Goal: Task Accomplishment & Management: Complete application form

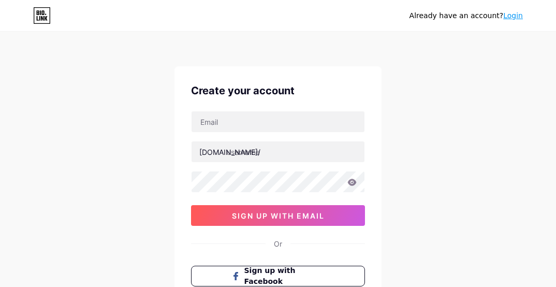
scroll to position [52, 0]
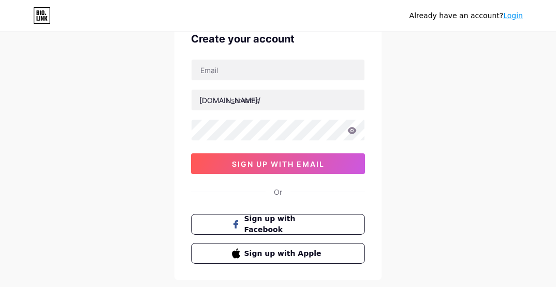
click at [242, 87] on div "[DOMAIN_NAME]/ 03AFcWeA5wU1tQuXaGS1WmY_flO5Wsgqeg2Q53epuuz__x_aL319yKgw5_4k2xW-…" at bounding box center [278, 116] width 174 height 115
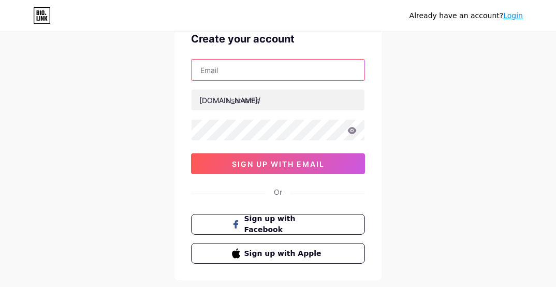
click at [242, 72] on input "text" at bounding box center [277, 70] width 173 height 21
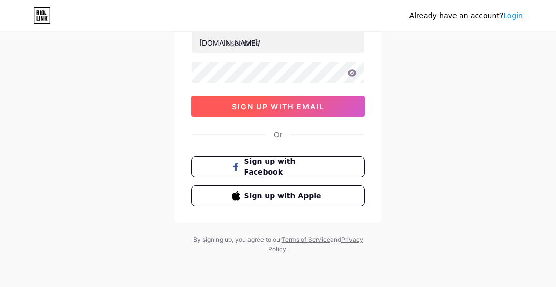
scroll to position [57, 0]
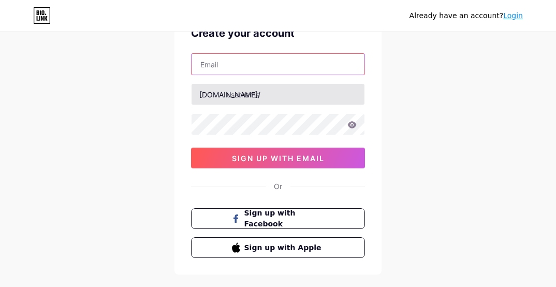
paste input "[EMAIL_ADDRESS][DOMAIN_NAME]"
type input "[EMAIL_ADDRESS][DOMAIN_NAME]"
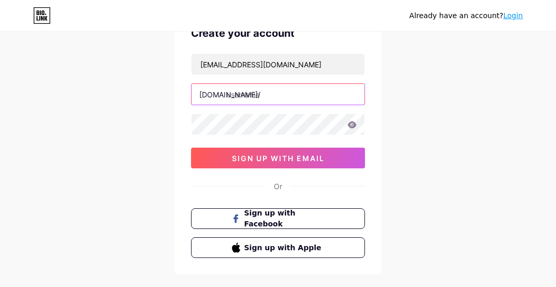
click at [237, 97] on input "text" at bounding box center [277, 94] width 173 height 21
type input "i"
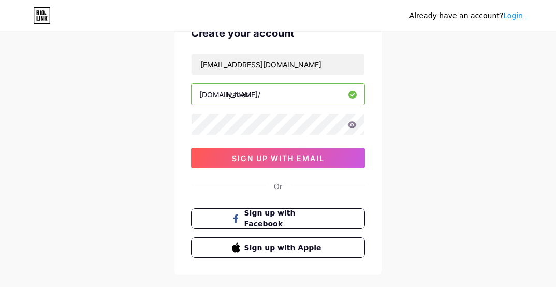
type input "iyabet"
click at [136, 154] on div "Already have an account? Login Create your account [EMAIL_ADDRESS][DOMAIN_NAME]…" at bounding box center [278, 141] width 556 height 396
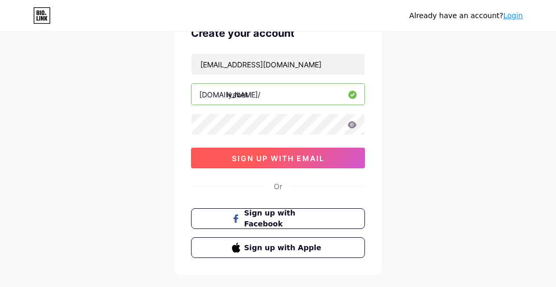
click at [220, 163] on button "sign up with email" at bounding box center [278, 157] width 174 height 21
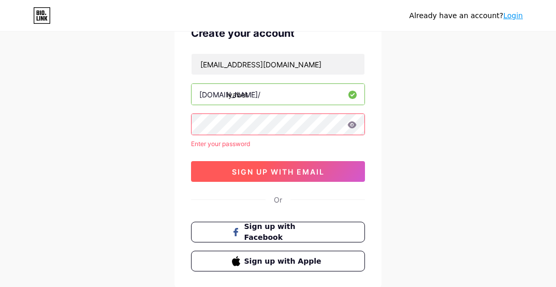
click at [222, 170] on button "sign up with email" at bounding box center [278, 171] width 174 height 21
click at [217, 179] on button "sign up with email" at bounding box center [278, 171] width 174 height 21
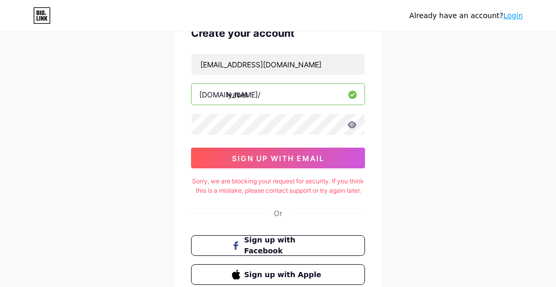
click at [221, 180] on div "Sorry, we are blocking your request for security. If you think this is a mistak…" at bounding box center [278, 185] width 174 height 19
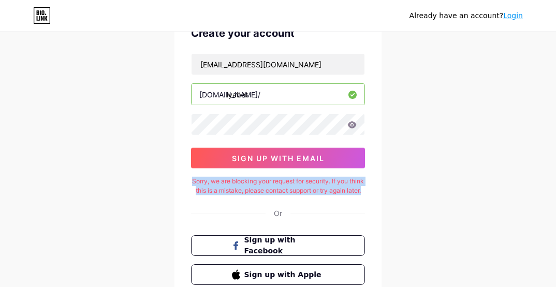
click at [221, 180] on div "Sorry, we are blocking your request for security. If you think this is a mistak…" at bounding box center [278, 185] width 174 height 19
copy div "Sorry, we are blocking your request for security. If you think this is a mistak…"
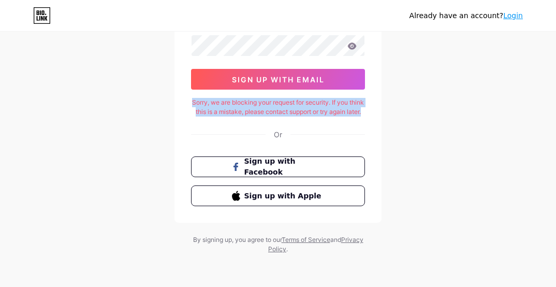
scroll to position [145, 0]
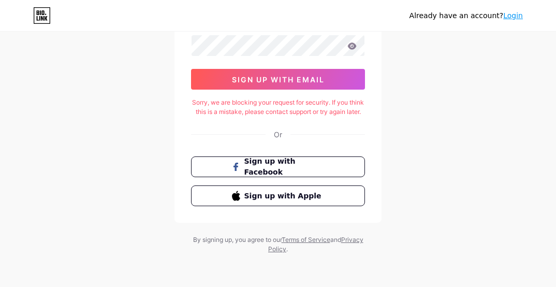
click at [404, 163] on div "Already have an account? Login Create your account [EMAIL_ADDRESS][DOMAIN_NAME]…" at bounding box center [278, 75] width 556 height 423
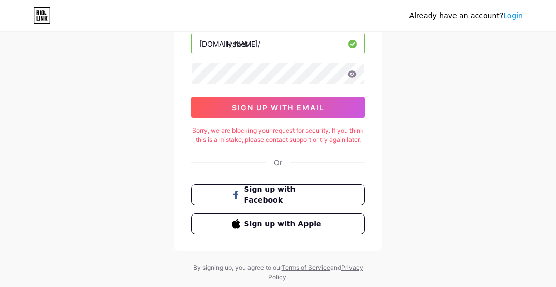
scroll to position [94, 0]
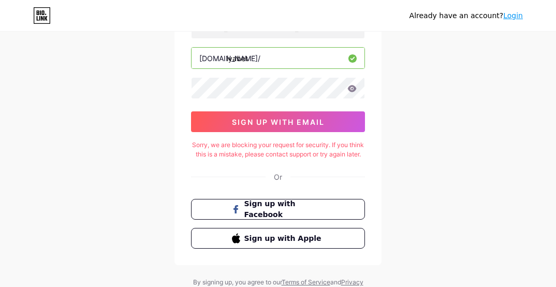
click at [277, 159] on div "Sorry, we are blocking your request for security. If you think this is a mistak…" at bounding box center [278, 149] width 174 height 19
click at [457, 18] on div "Already have an account? Login" at bounding box center [465, 15] width 113 height 11
